Goal: Navigation & Orientation: Find specific page/section

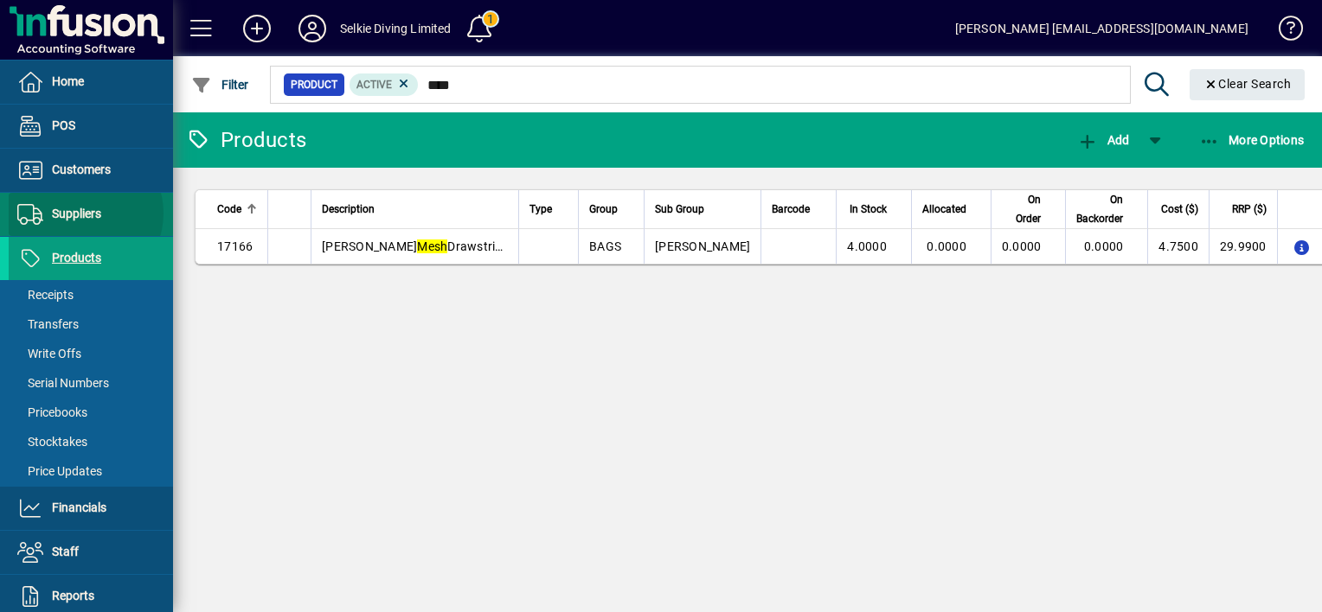
click at [80, 213] on span "Suppliers" at bounding box center [76, 214] width 49 height 14
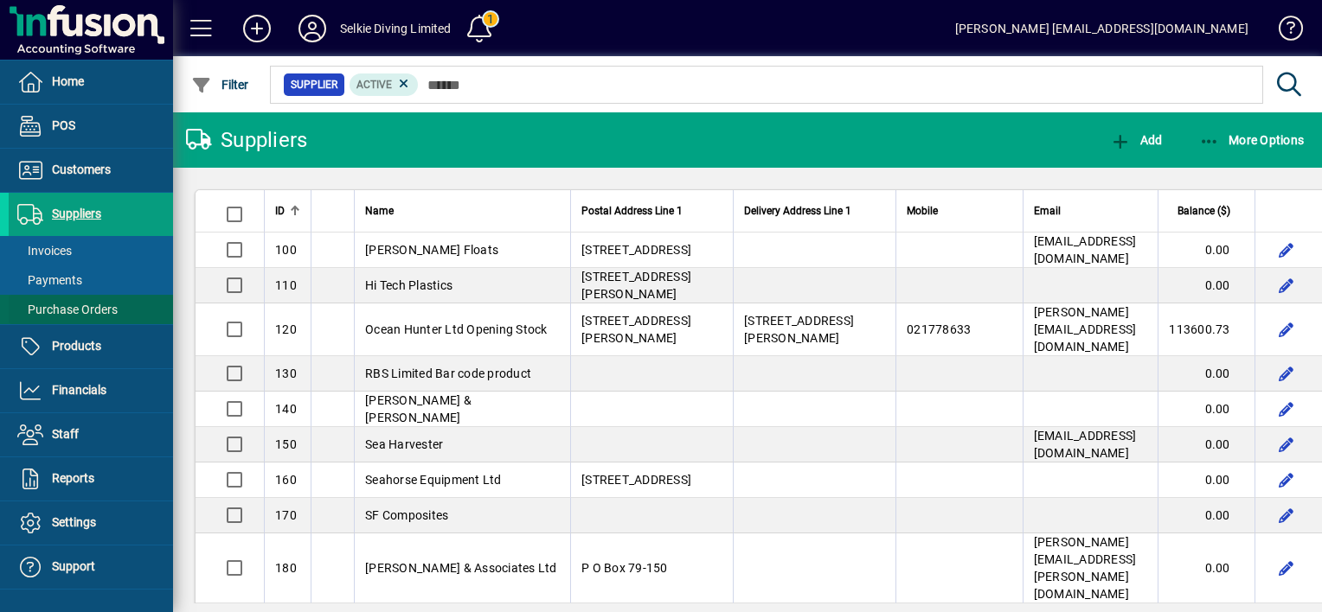
click at [65, 308] on span "Purchase Orders" at bounding box center [67, 310] width 100 height 14
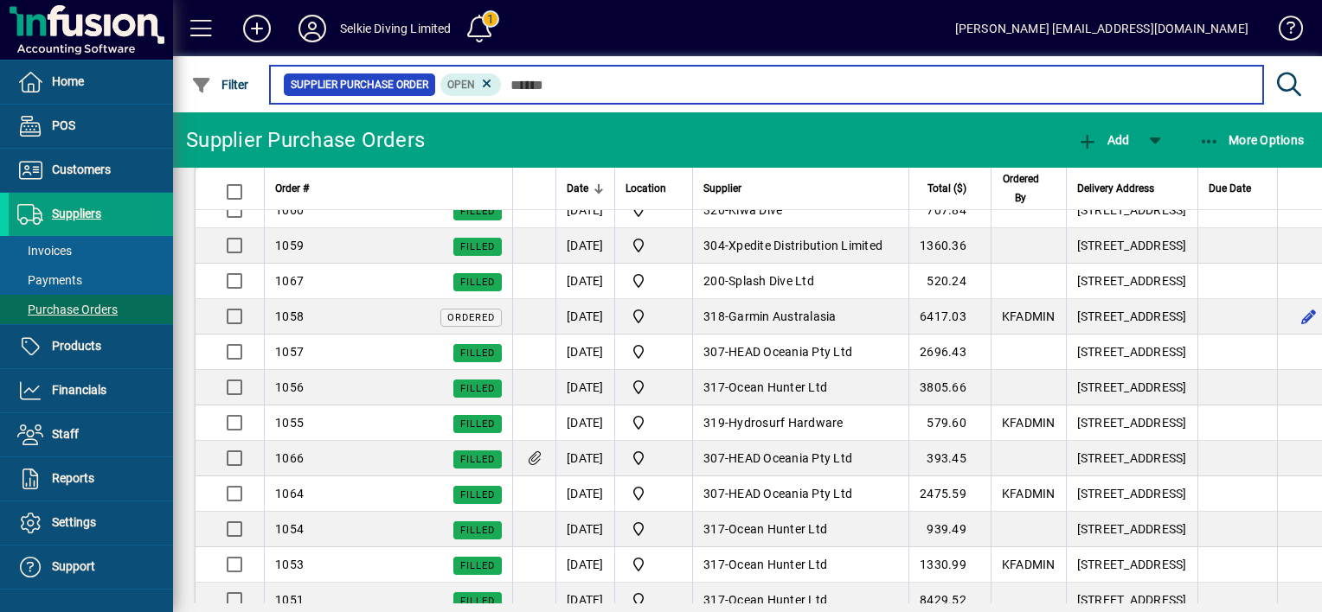
scroll to position [346, 0]
